Goal: Task Accomplishment & Management: Manage account settings

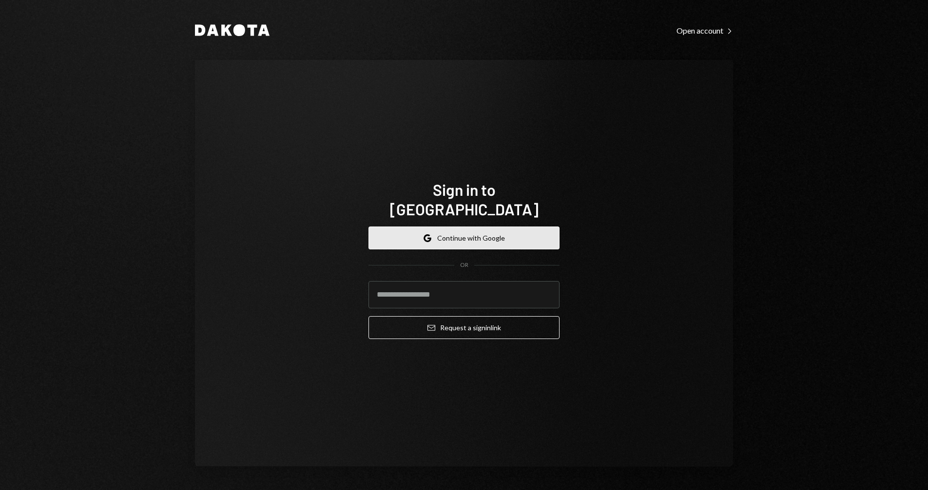
click at [504, 228] on button "Google Continue with Google" at bounding box center [464, 238] width 191 height 23
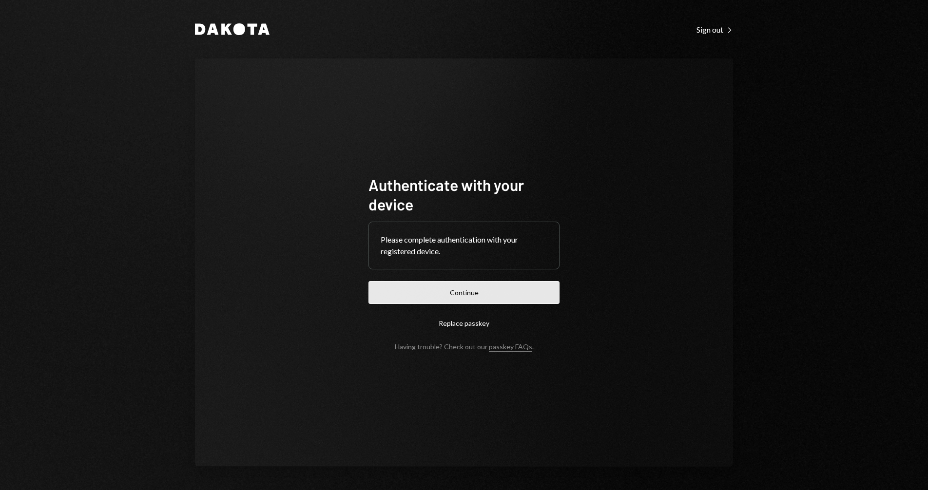
click at [489, 290] on button "Continue" at bounding box center [464, 292] width 191 height 23
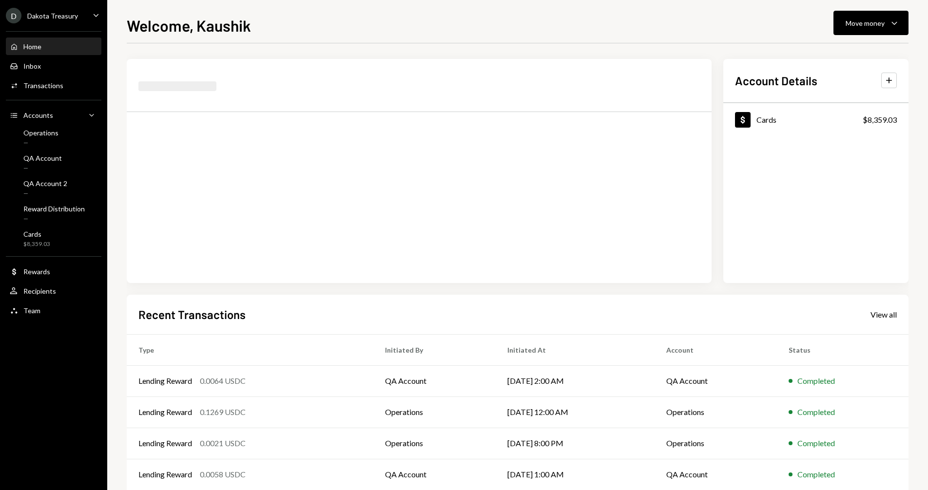
click at [80, 95] on div "Home Home Inbox Inbox Activities Transactions Accounts Accounts Caret Down Oper…" at bounding box center [53, 173] width 107 height 296
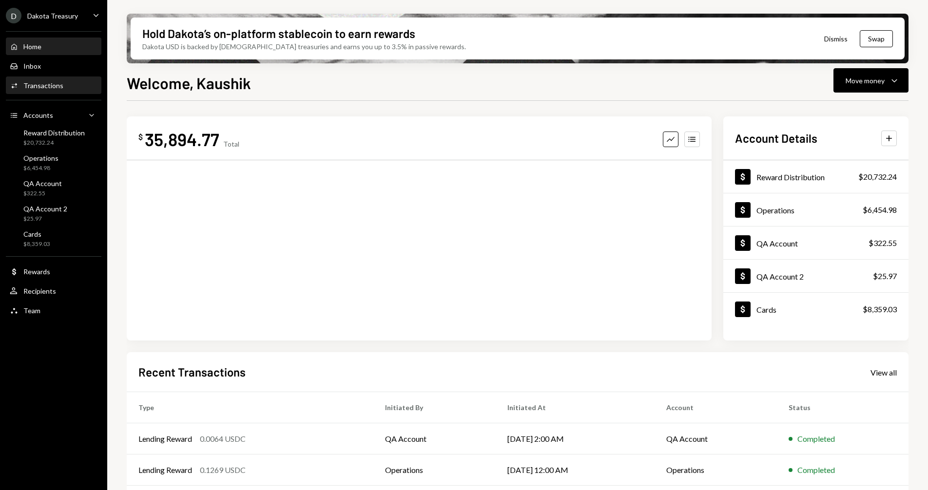
click at [79, 89] on div "Activities Transactions" at bounding box center [54, 85] width 88 height 9
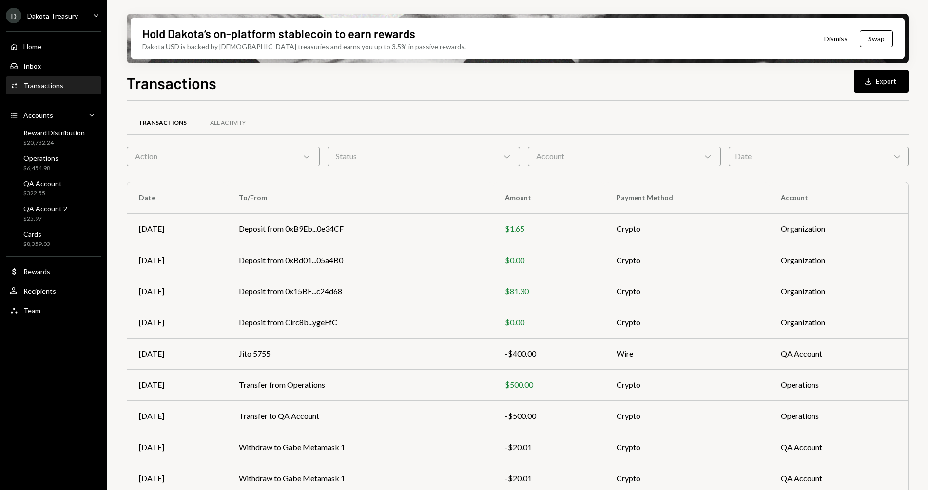
click at [288, 161] on div "Action Chevron Down" at bounding box center [223, 157] width 193 height 20
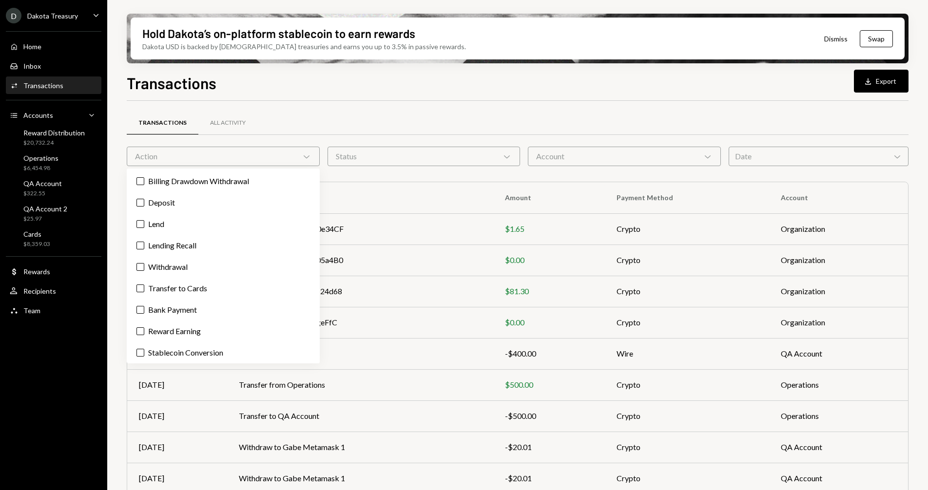
click at [362, 178] on div "Transactions All Activity Action Chevron Down Status Chevron Down Account Chevr…" at bounding box center [518, 342] width 782 height 450
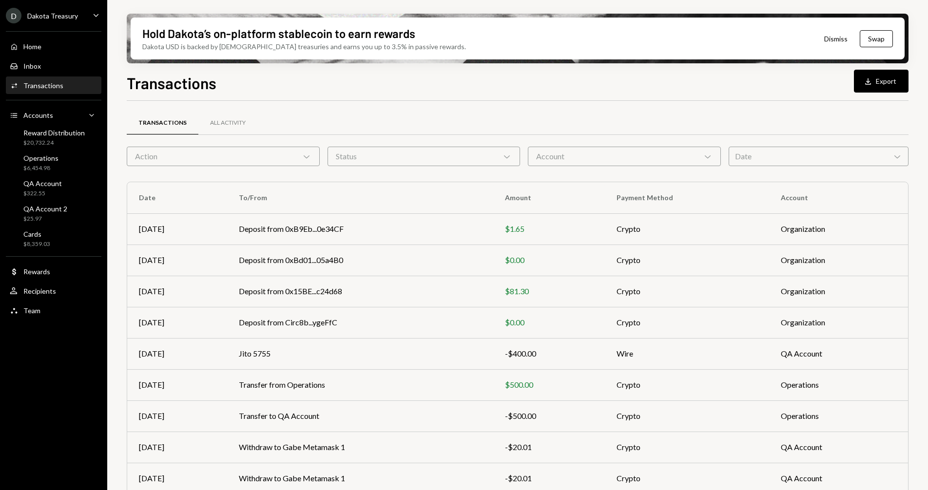
click at [218, 156] on div "Action Chevron Down" at bounding box center [223, 157] width 193 height 20
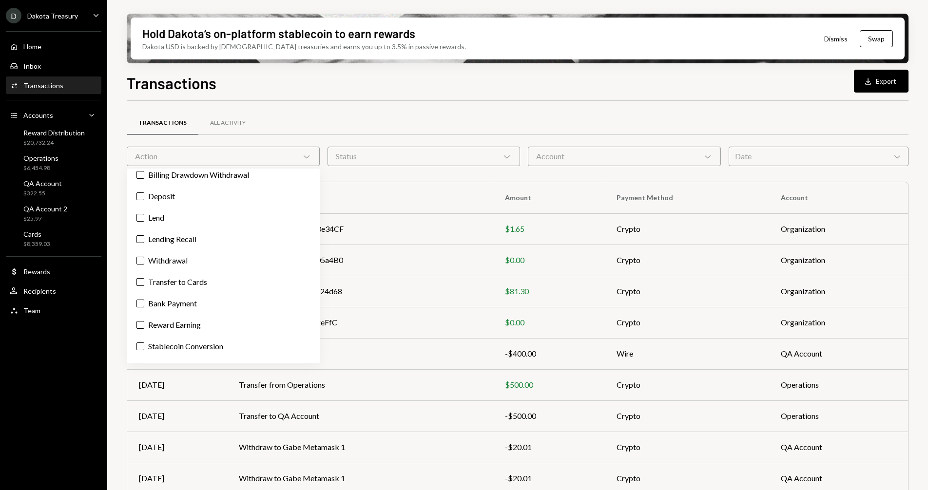
scroll to position [2, 0]
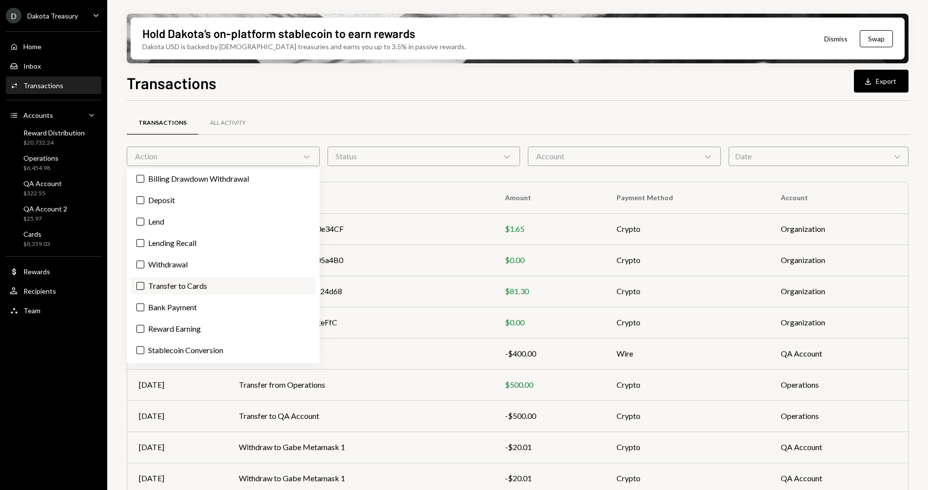
click at [207, 280] on label "Transfer to Cards" at bounding box center [223, 286] width 185 height 18
click at [144, 282] on button "Transfer to Cards" at bounding box center [141, 286] width 8 height 8
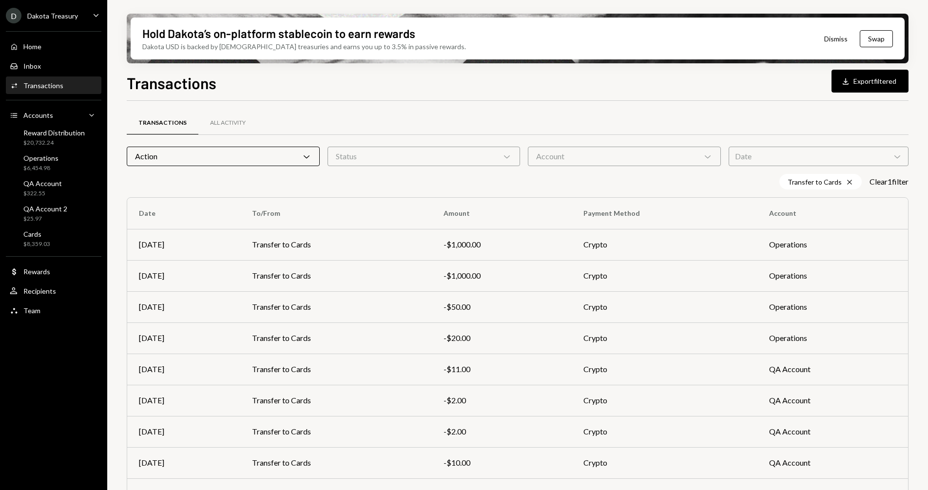
click at [372, 187] on div "Transfer to Cards Cross Clear 1 filter" at bounding box center [518, 182] width 782 height 16
click at [313, 160] on div "Action Chevron Down" at bounding box center [223, 157] width 193 height 20
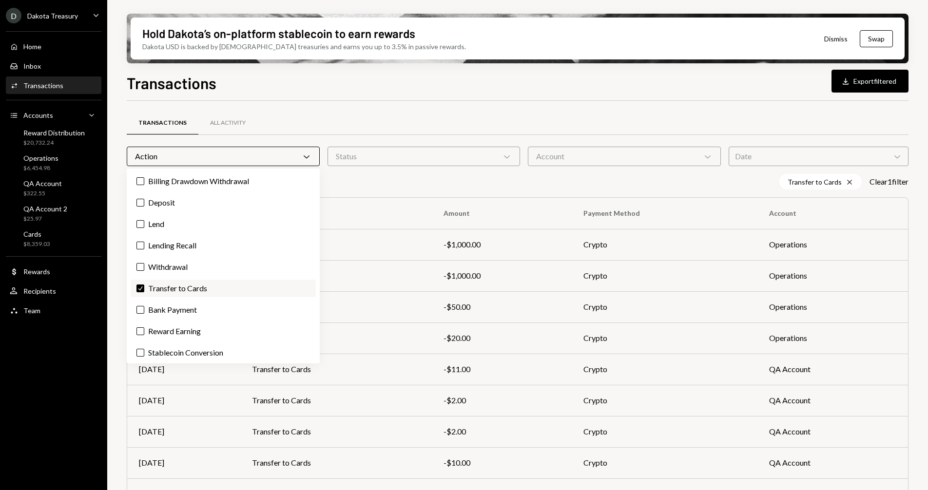
click at [236, 287] on label "Check Transfer to Cards" at bounding box center [223, 289] width 185 height 18
click at [144, 287] on button "Check" at bounding box center [141, 289] width 8 height 8
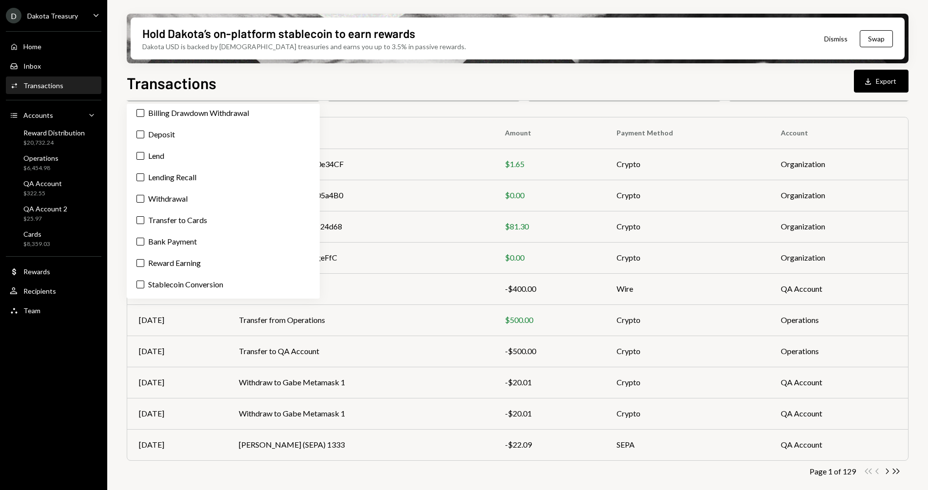
scroll to position [0, 0]
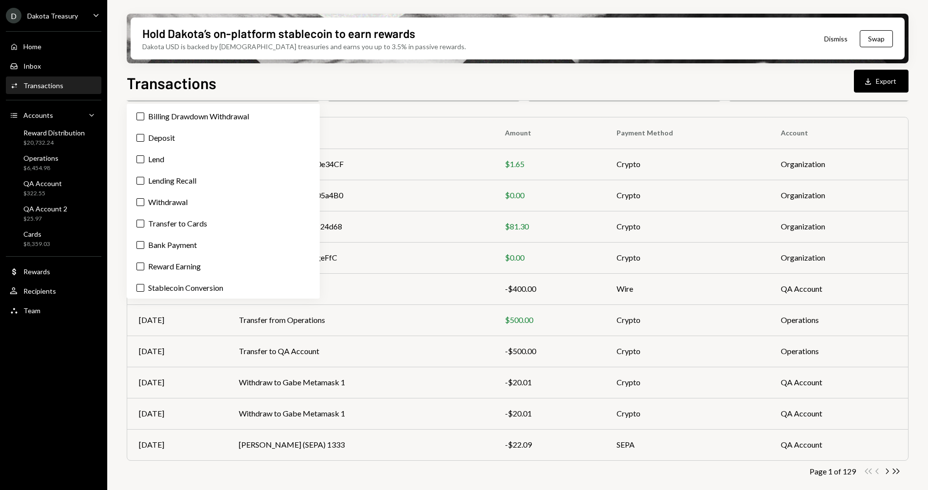
drag, startPoint x: 288, startPoint y: 82, endPoint x: 290, endPoint y: 74, distance: 8.0
click at [288, 81] on div "Transactions Download Export" at bounding box center [518, 81] width 782 height 21
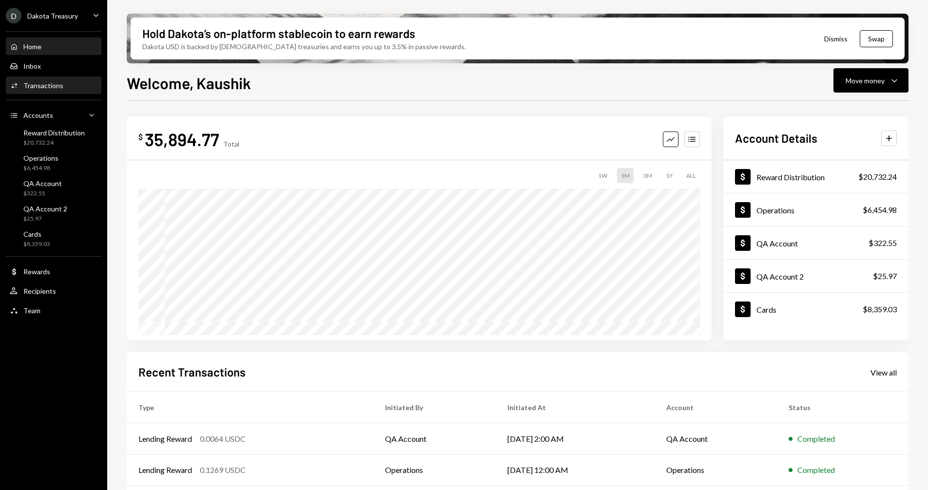
click at [60, 84] on div "Transactions" at bounding box center [43, 85] width 40 height 8
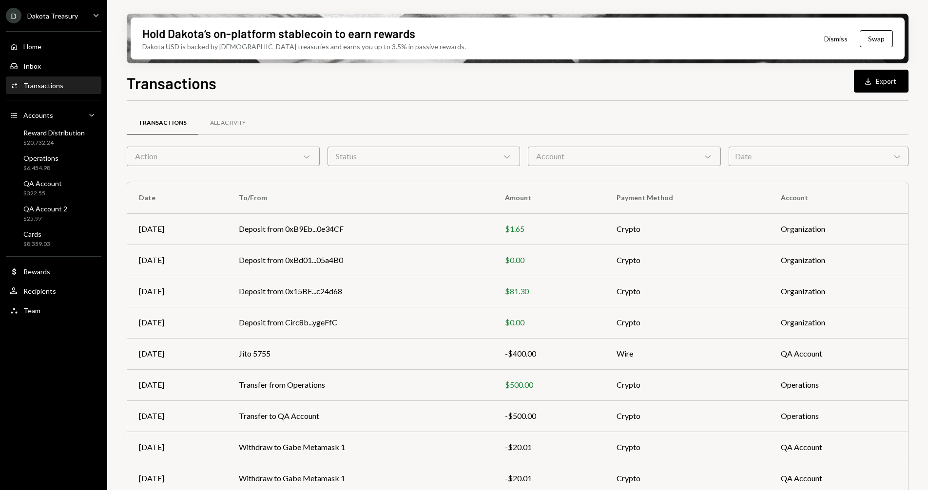
click at [203, 159] on div "Action Chevron Down" at bounding box center [223, 157] width 193 height 20
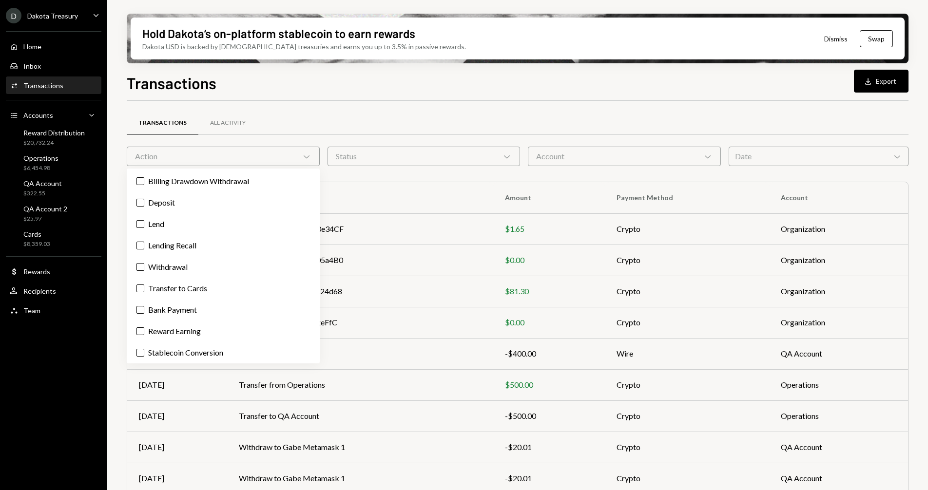
click at [203, 159] on div "Action Chevron Down" at bounding box center [223, 157] width 193 height 20
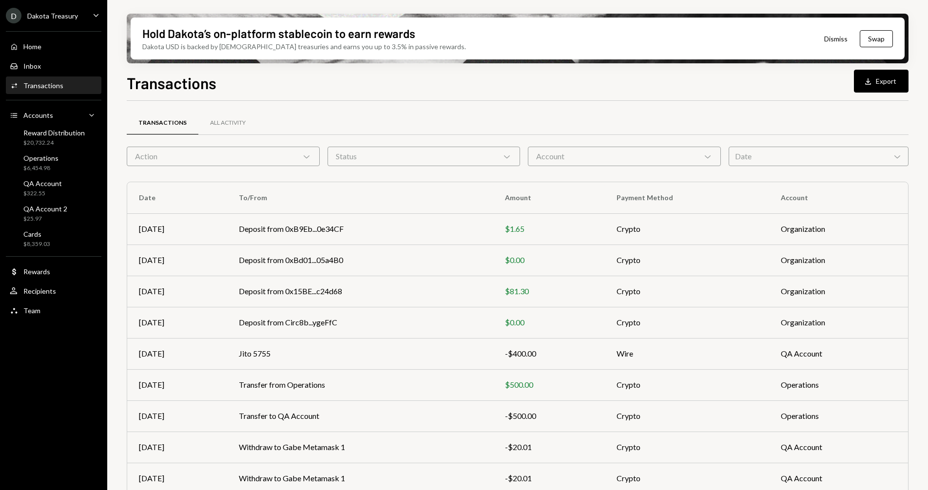
click at [146, 165] on div "Action Chevron Down" at bounding box center [223, 157] width 193 height 20
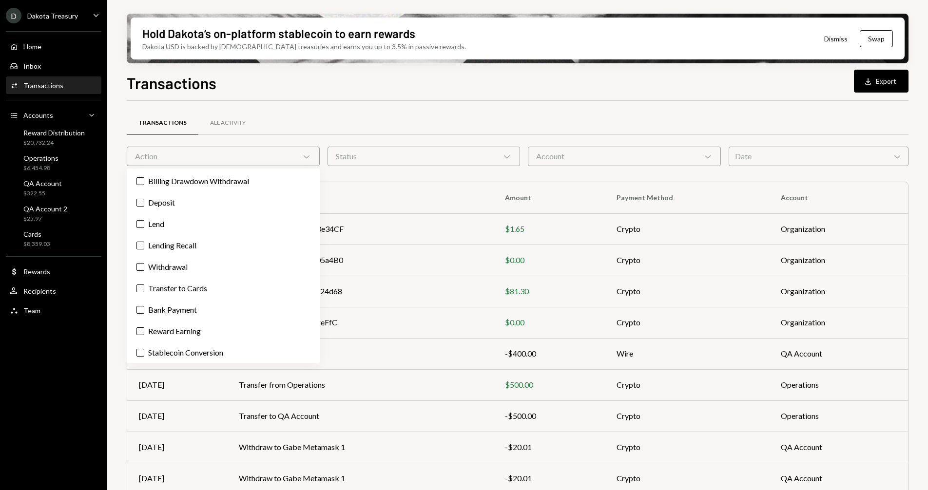
click at [146, 163] on div "Action Chevron Down" at bounding box center [223, 157] width 193 height 20
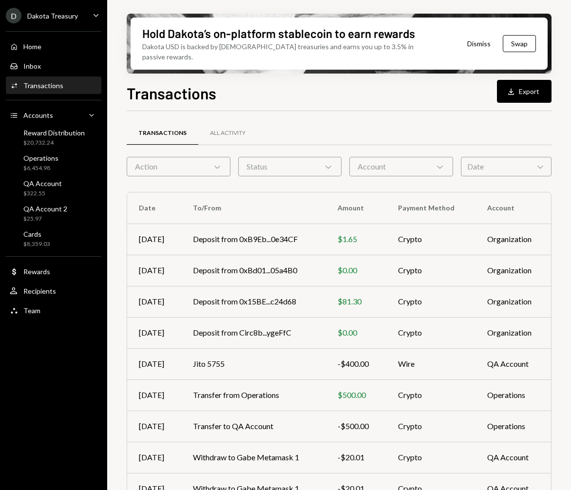
click at [391, 85] on div "Transactions Download Export" at bounding box center [339, 91] width 425 height 21
click at [199, 157] on div "Action Chevron Down" at bounding box center [179, 167] width 104 height 20
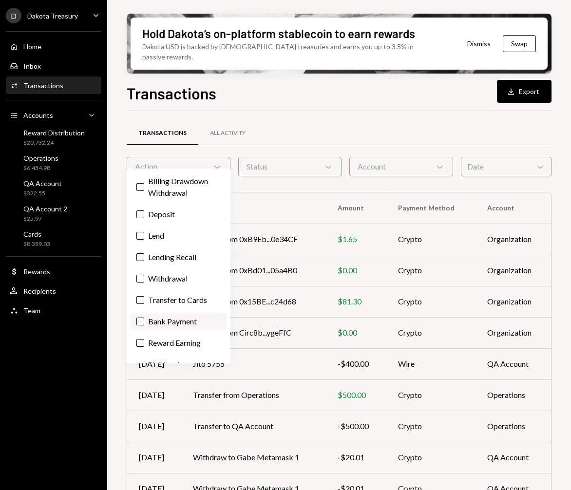
click at [191, 322] on label "Bank Payment" at bounding box center [179, 322] width 96 height 18
click at [144, 322] on button "Bank Payment" at bounding box center [141, 322] width 8 height 8
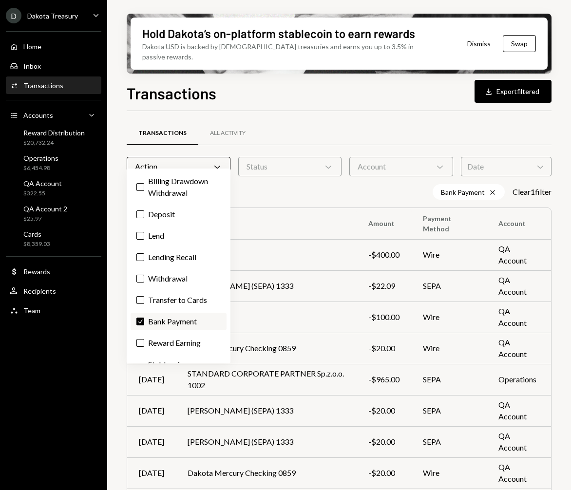
click at [191, 322] on label "Check Bank Payment" at bounding box center [179, 322] width 96 height 18
click at [144, 322] on button "Check" at bounding box center [141, 322] width 8 height 8
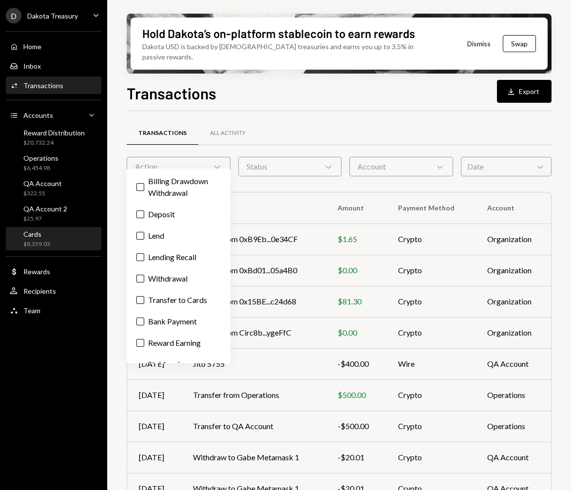
click at [65, 242] on div "Cards $8,359.03" at bounding box center [54, 239] width 88 height 19
